Goal: Information Seeking & Learning: Learn about a topic

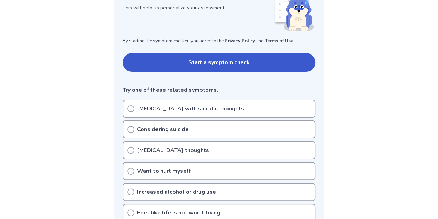
scroll to position [110, 0]
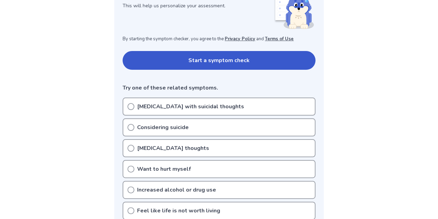
click at [241, 100] on div "[MEDICAL_DATA] with suicidal thoughts" at bounding box center [219, 106] width 193 height 18
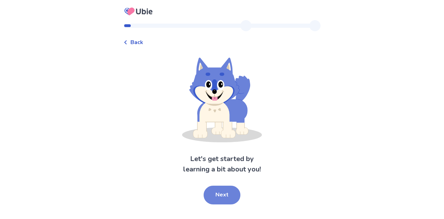
click at [229, 194] on button "Next" at bounding box center [221, 194] width 37 height 19
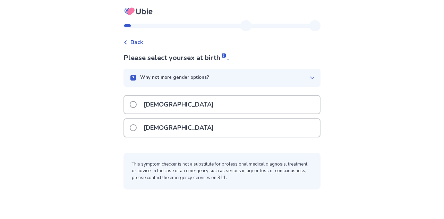
click at [252, 131] on div "Female" at bounding box center [221, 128] width 195 height 18
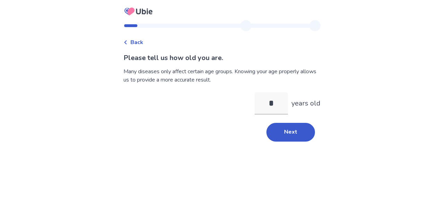
type input "**"
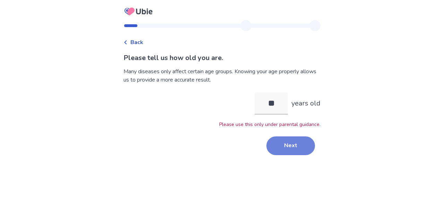
click at [287, 147] on button "Next" at bounding box center [290, 145] width 49 height 19
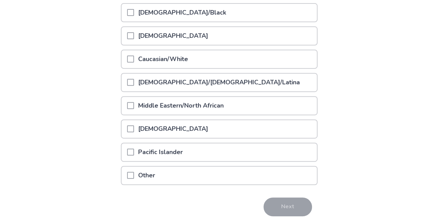
scroll to position [105, 0]
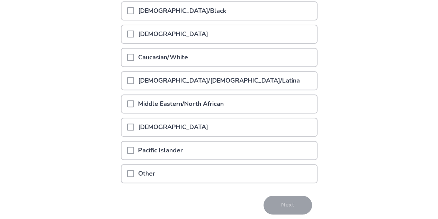
click at [272, 63] on div "Caucasian/White" at bounding box center [219, 58] width 195 height 18
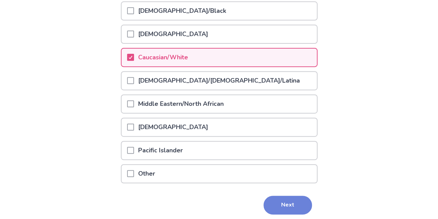
click at [290, 207] on button "Next" at bounding box center [288, 204] width 49 height 19
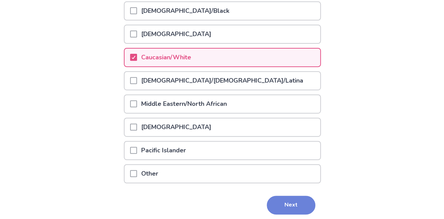
scroll to position [0, 0]
